Goal: Navigation & Orientation: Find specific page/section

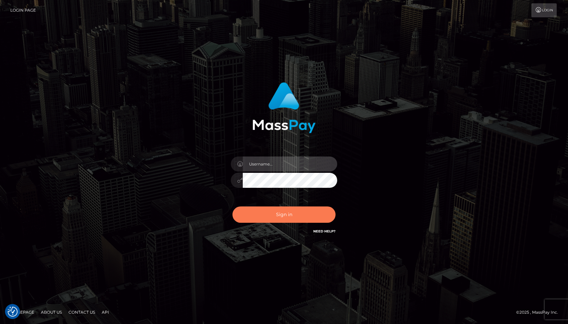
type input "tiana.whop"
click at [280, 215] on button "Sign in" at bounding box center [283, 214] width 103 height 16
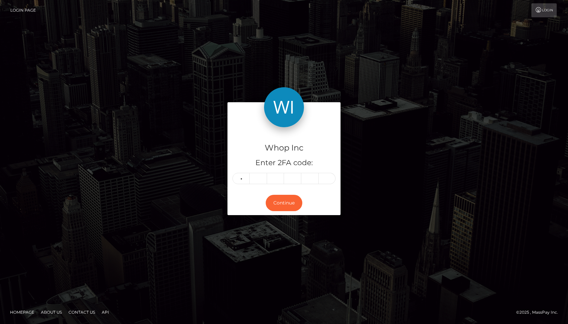
type input "3"
type input "0"
type input "4"
type input "3"
type input "0"
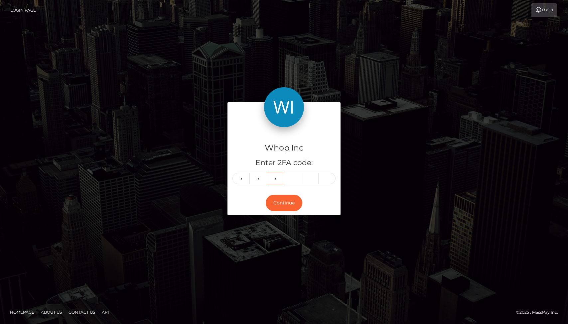
type input "5"
type input "1"
type input "5"
type input "9"
click at [291, 204] on button "Continue" at bounding box center [284, 203] width 37 height 16
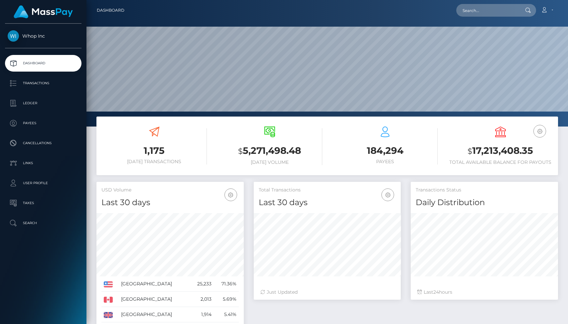
scroll to position [118, 147]
click at [488, 12] on input "text" at bounding box center [487, 10] width 63 height 13
paste input "poact_4ROcfXE39ctK"
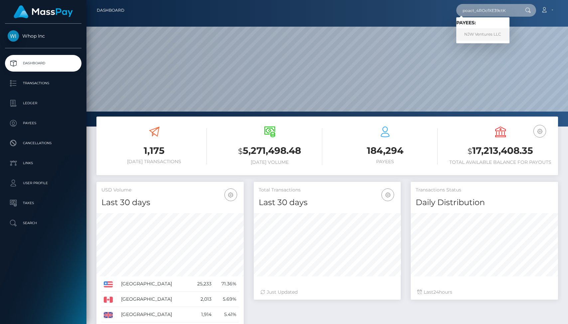
type input "poact_4ROcfXE39ctK"
click at [488, 32] on link "NJW Ventures LLC" at bounding box center [482, 34] width 53 height 12
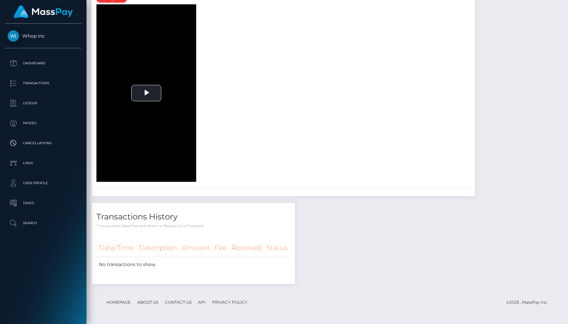
scroll to position [540, 0]
